Goal: Find contact information: Find contact information

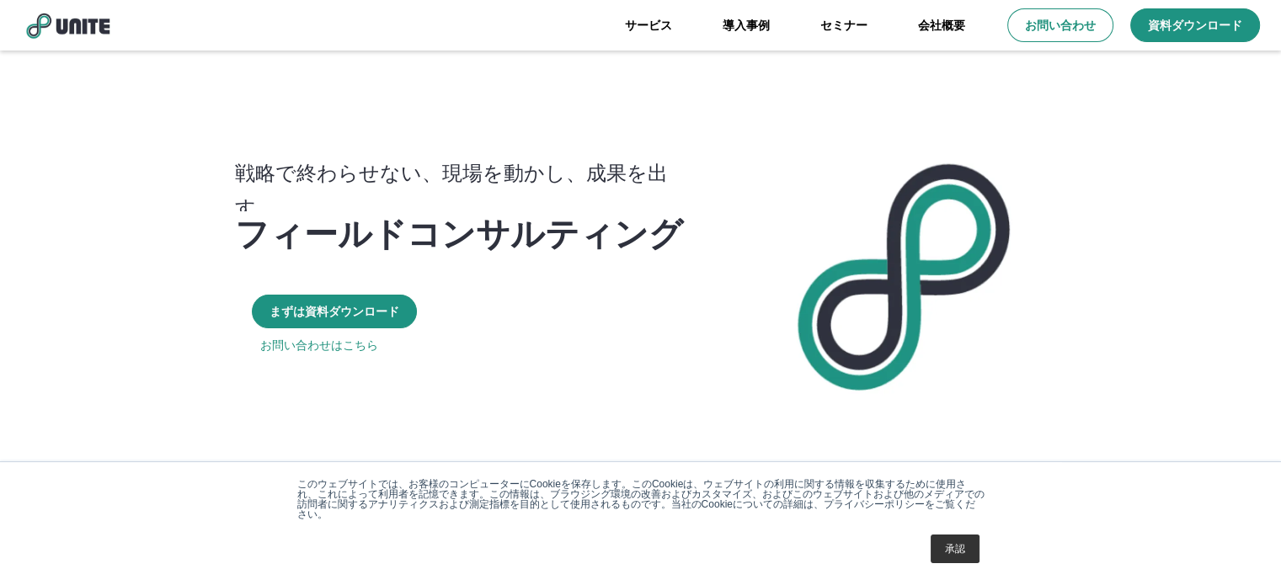
click at [927, 29] on link "会社概要" at bounding box center [942, 25] width 98 height 51
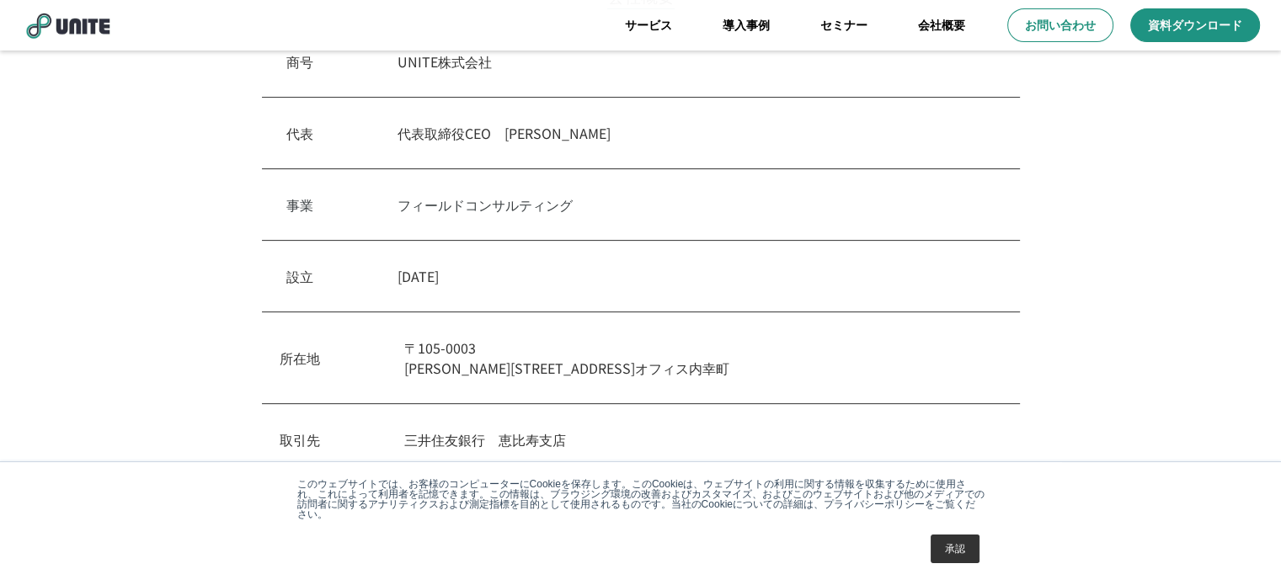
scroll to position [505, 0]
click at [1049, 28] on p "お問い合わせ" at bounding box center [1061, 26] width 74 height 18
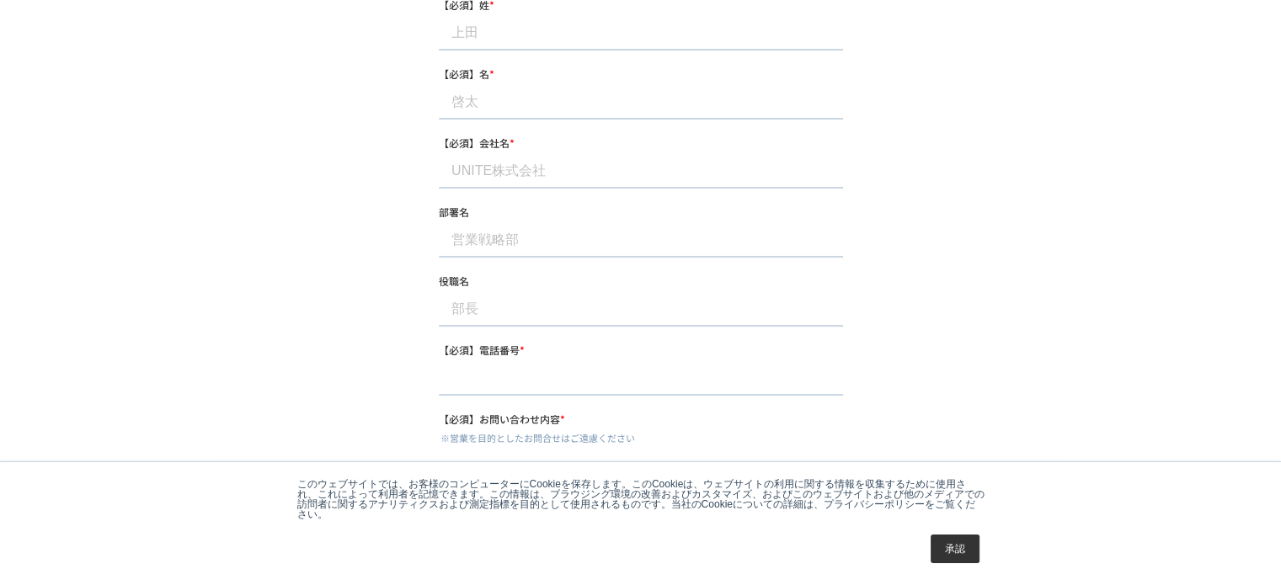
scroll to position [253, 0]
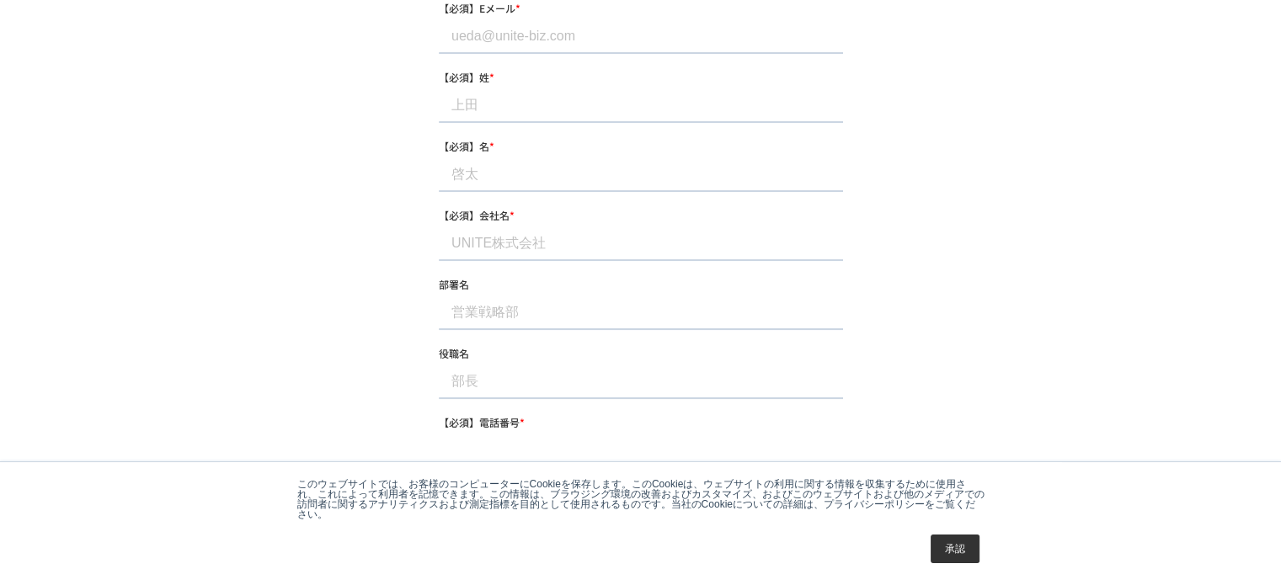
click at [586, 51] on input "【必須】Eメール *" at bounding box center [640, 37] width 404 height 34
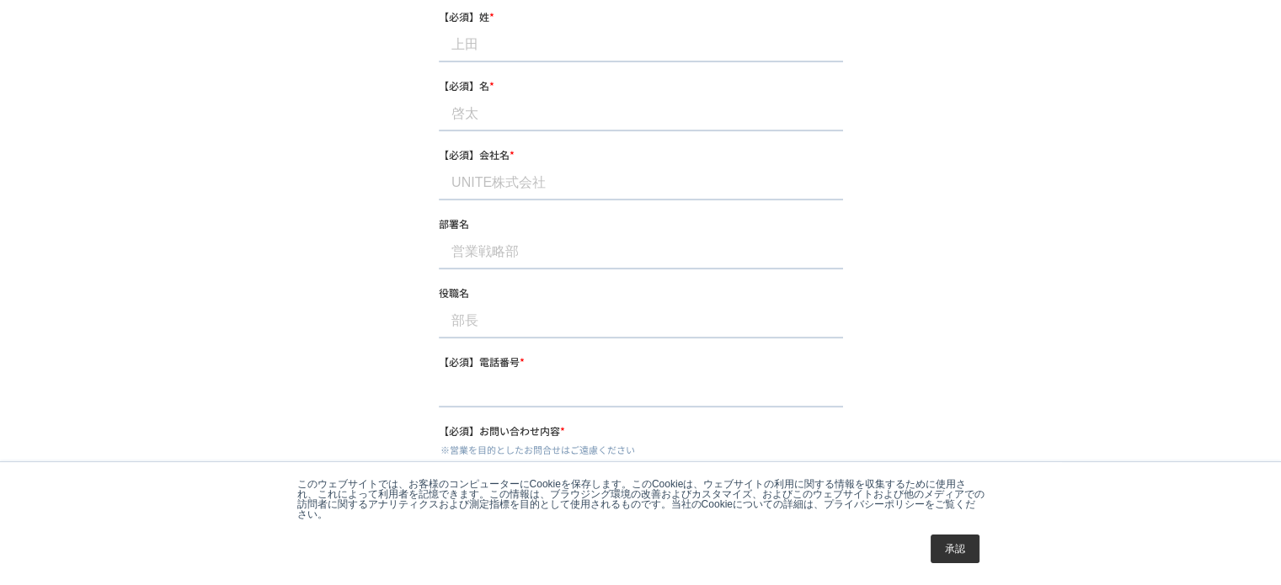
scroll to position [421, 0]
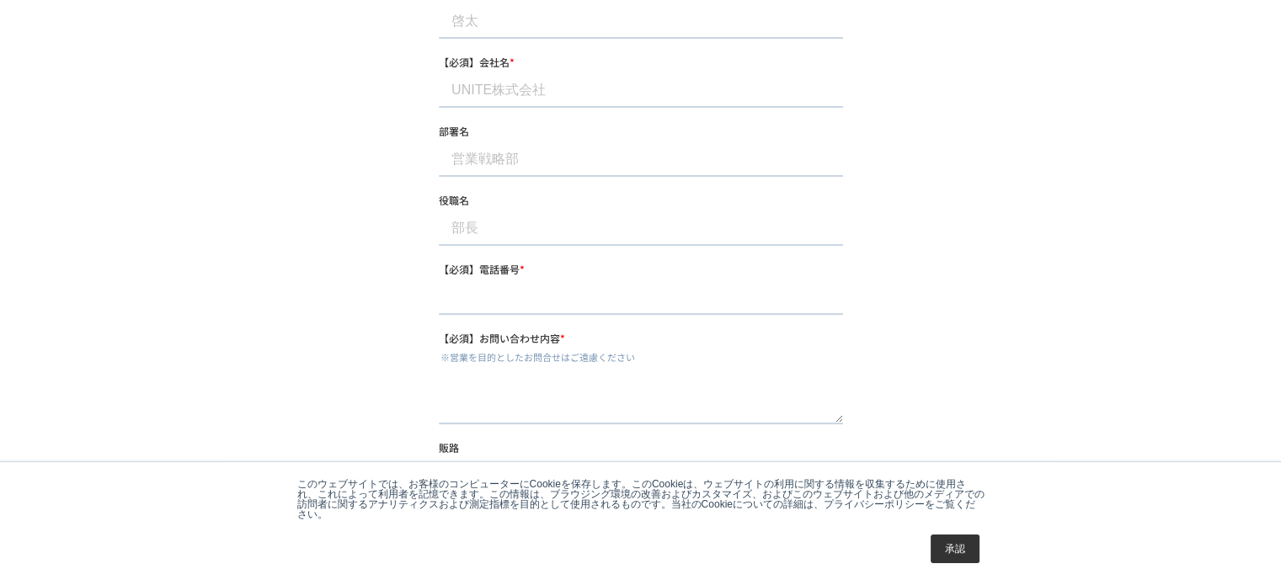
click at [466, 205] on div "役職名" at bounding box center [640, 219] width 404 height 54
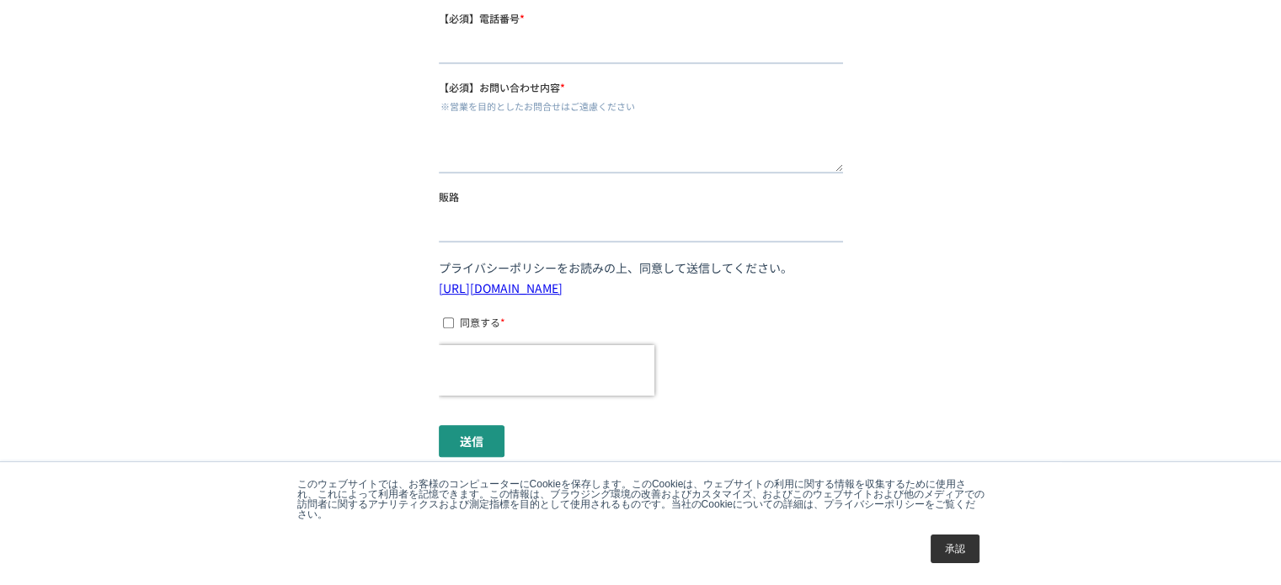
scroll to position [674, 0]
click at [523, 135] on textarea "【必須】お問い合わせ内容 *" at bounding box center [640, 144] width 404 height 56
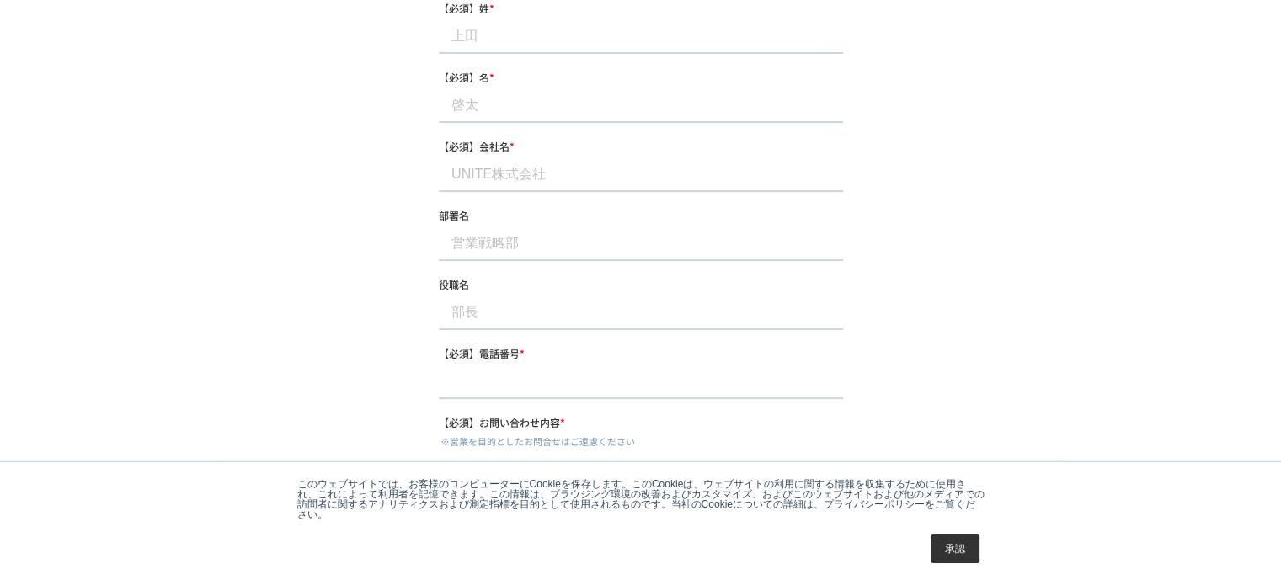
scroll to position [0, 0]
